Goal: Information Seeking & Learning: Learn about a topic

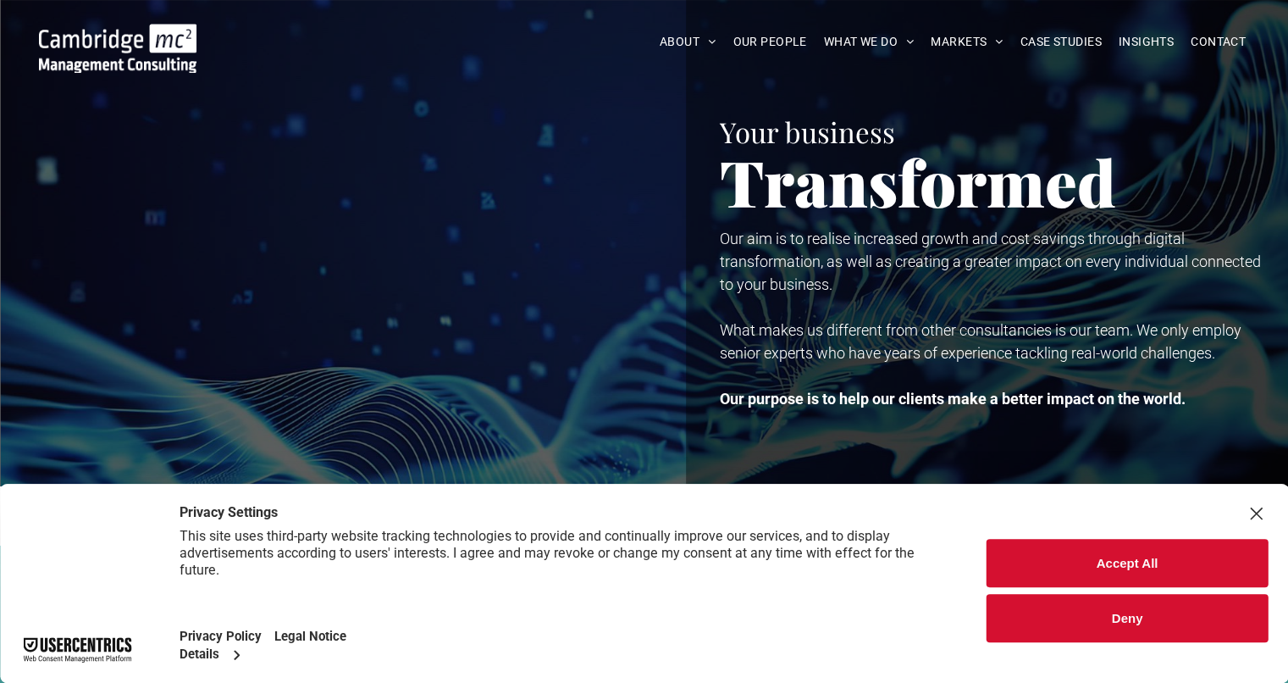
click at [1049, 622] on button "Deny" at bounding box center [1127, 618] width 281 height 48
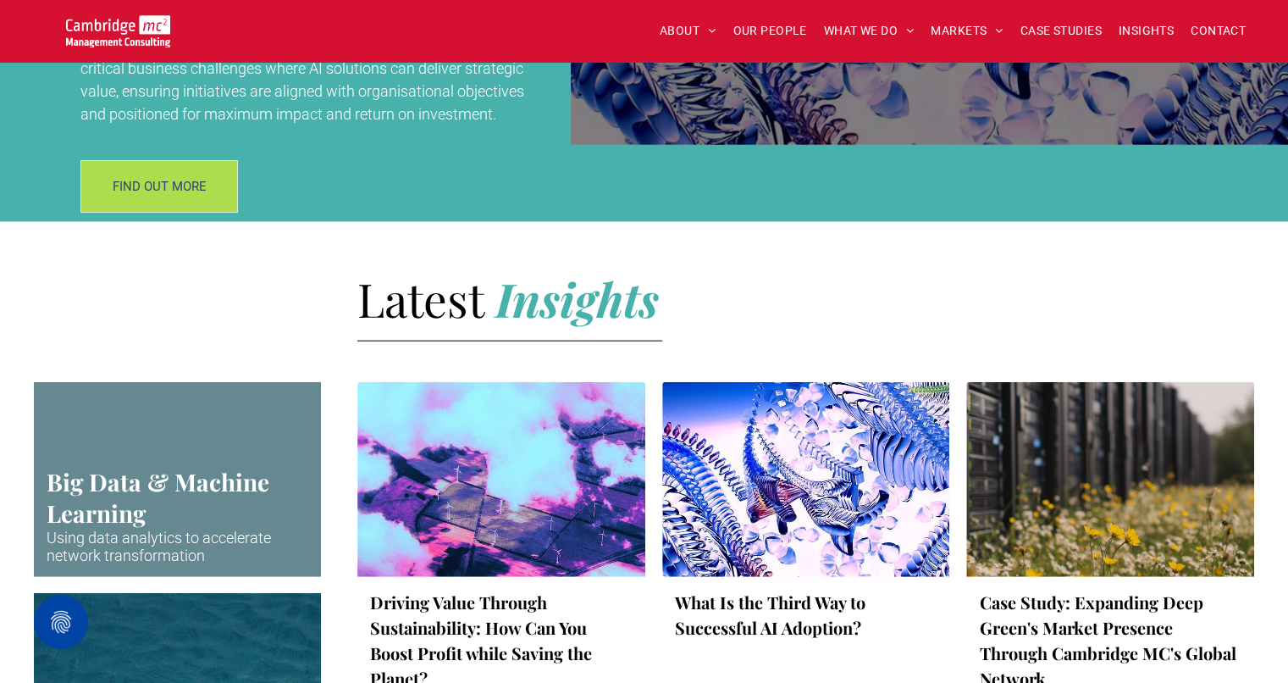
scroll to position [2318, 0]
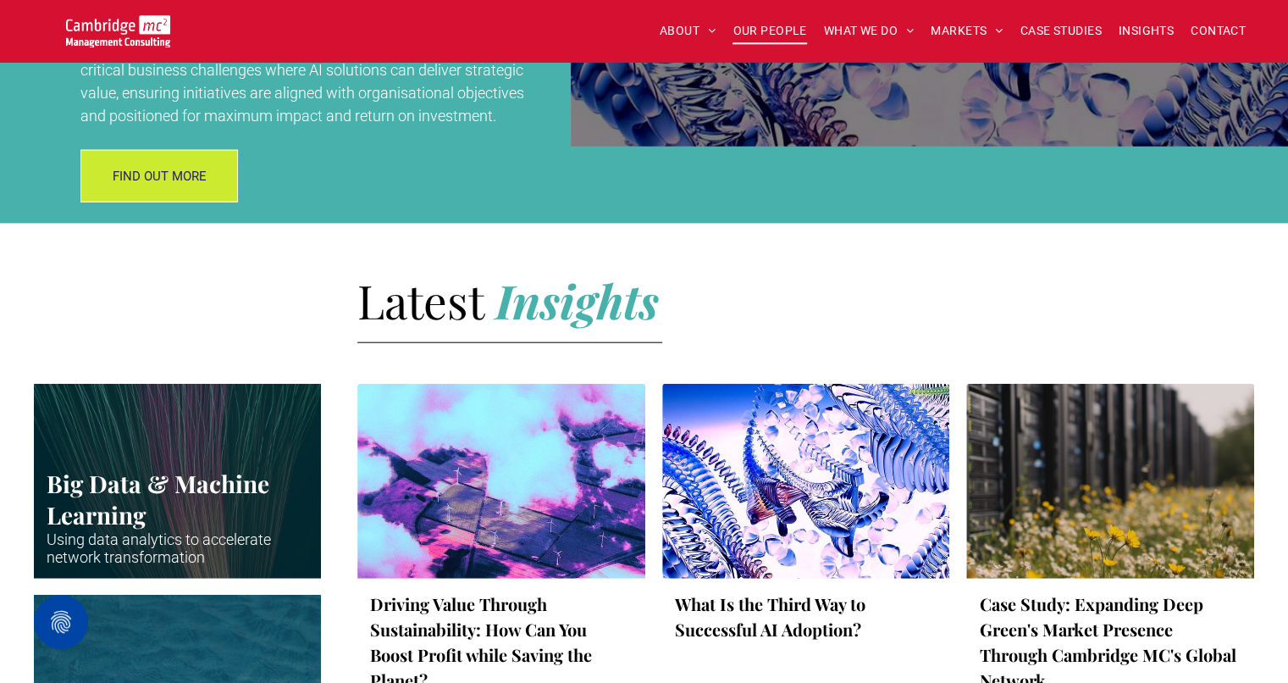
click at [760, 31] on span "OUR PEOPLE" at bounding box center [770, 31] width 74 height 26
